Goal: Information Seeking & Learning: Learn about a topic

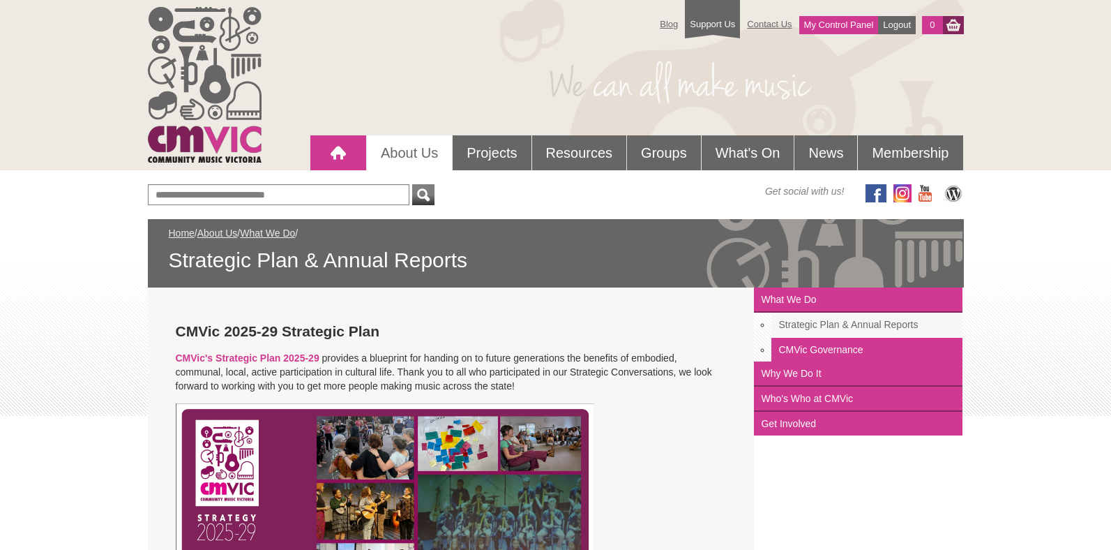
click at [340, 154] on div at bounding box center [338, 153] width 28 height 28
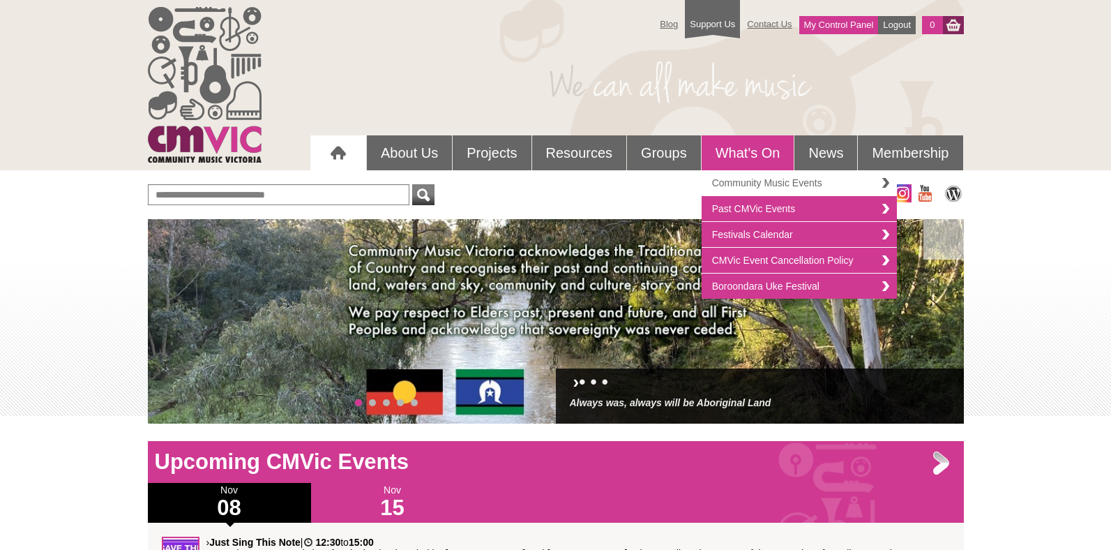
click at [743, 186] on link "Community Music Events" at bounding box center [799, 183] width 195 height 26
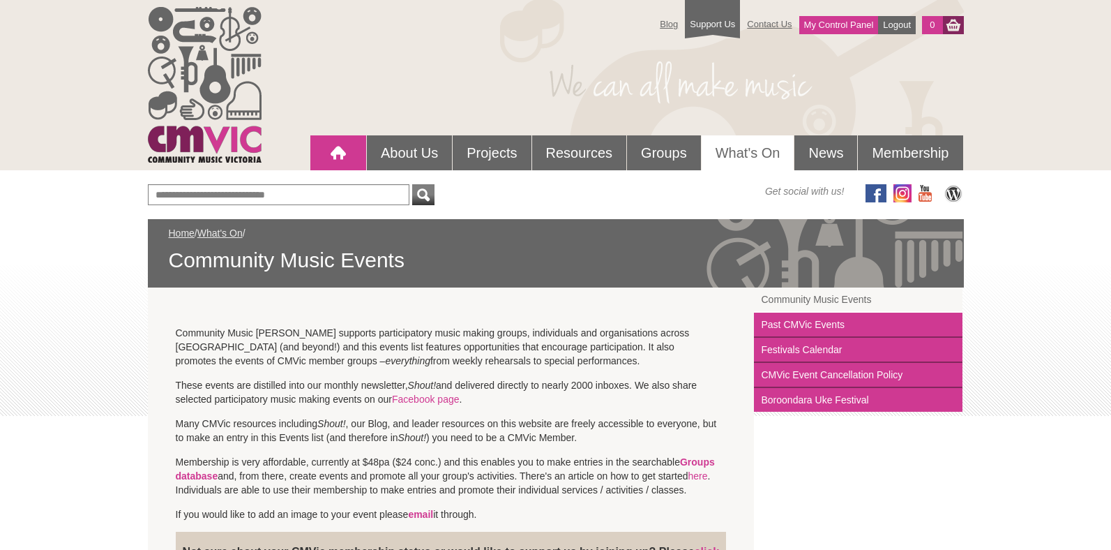
click at [337, 149] on div at bounding box center [338, 153] width 28 height 28
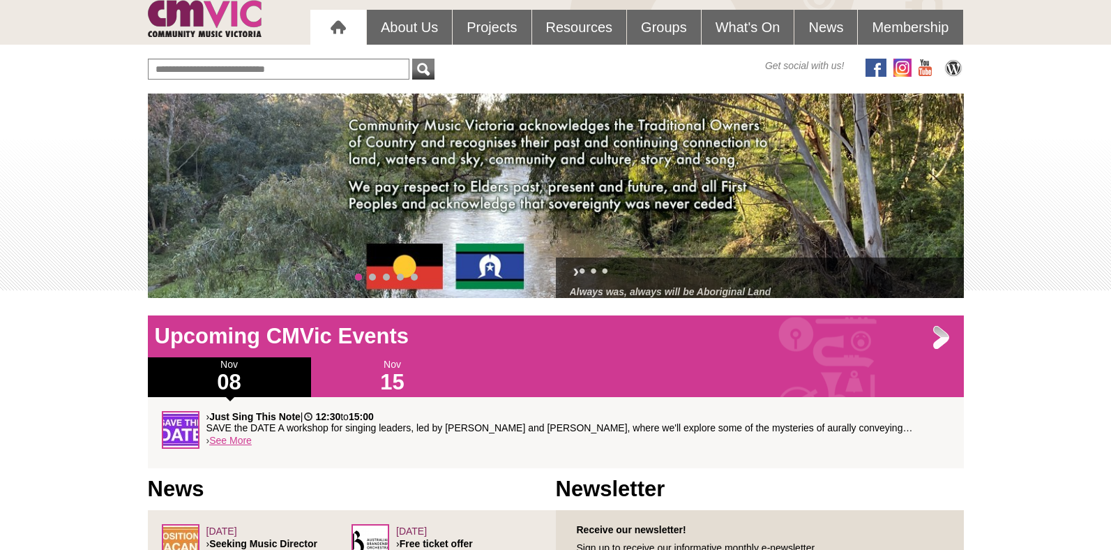
scroll to position [173, 0]
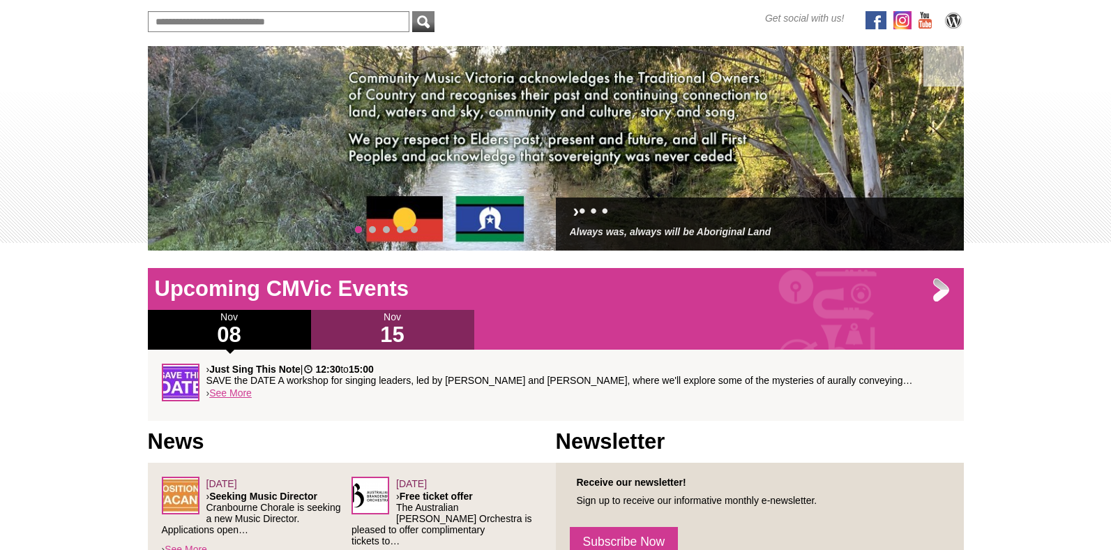
click at [393, 326] on h1 "15" at bounding box center [392, 335] width 163 height 22
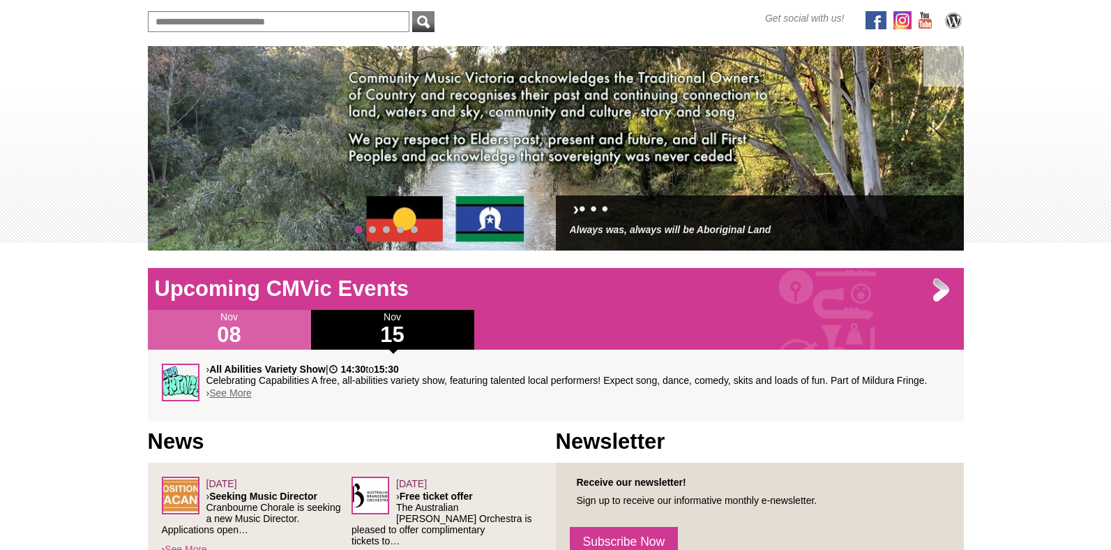
click at [237, 393] on link "See More" at bounding box center [230, 392] width 43 height 11
